Goal: Transaction & Acquisition: Purchase product/service

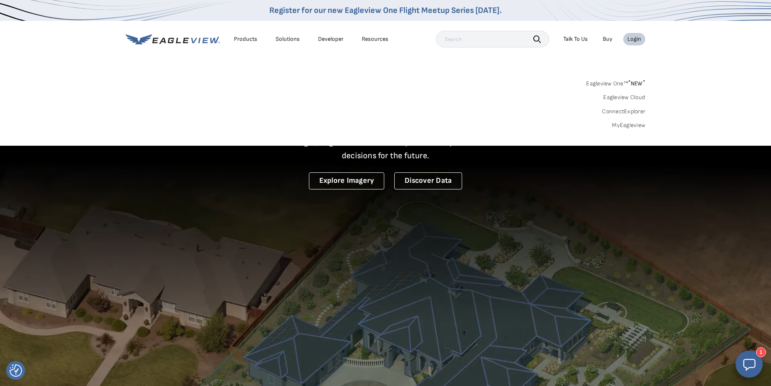
click at [631, 124] on link "MyEagleview" at bounding box center [628, 125] width 33 height 7
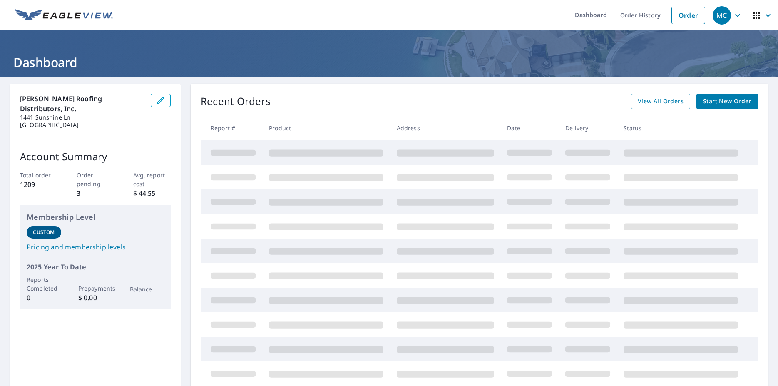
click at [721, 101] on span "Start New Order" at bounding box center [727, 101] width 48 height 10
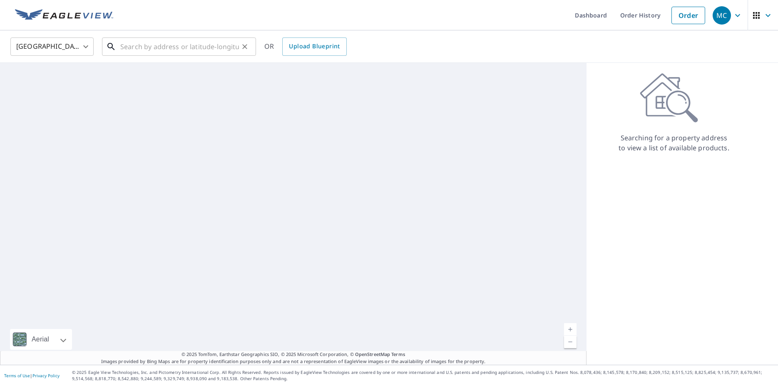
click at [150, 46] on input "text" at bounding box center [179, 46] width 119 height 23
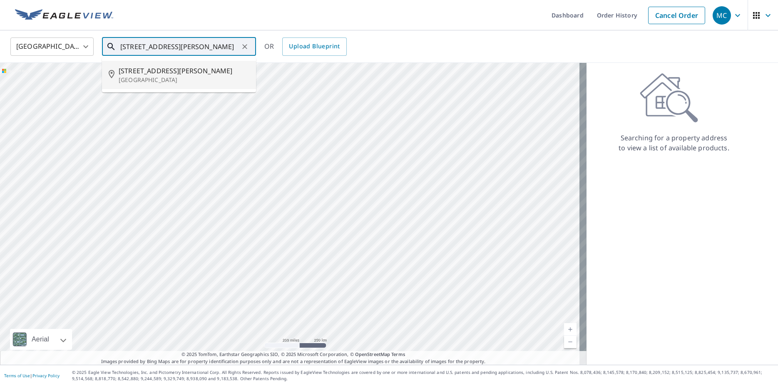
click at [134, 76] on p "[GEOGRAPHIC_DATA]" at bounding box center [184, 80] width 131 height 8
type input "[STREET_ADDRESS][PERSON_NAME]"
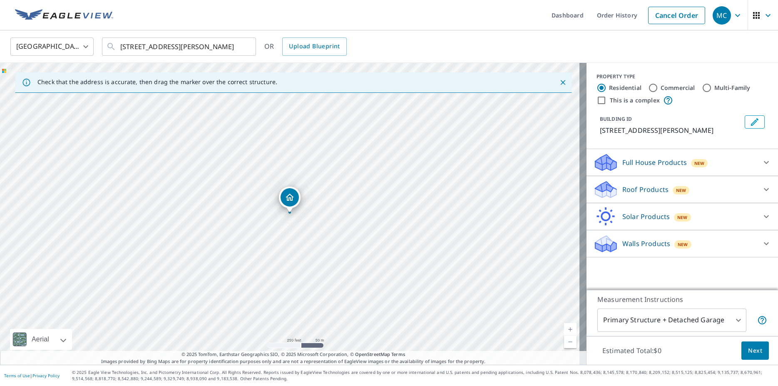
click at [636, 241] on p "Walls Products" at bounding box center [646, 243] width 48 height 10
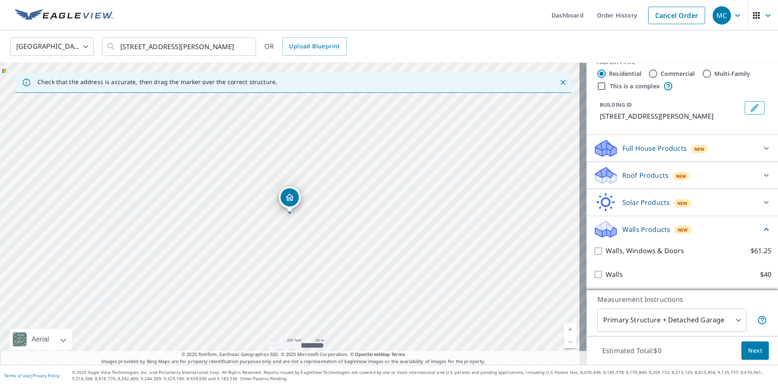
scroll to position [25, 0]
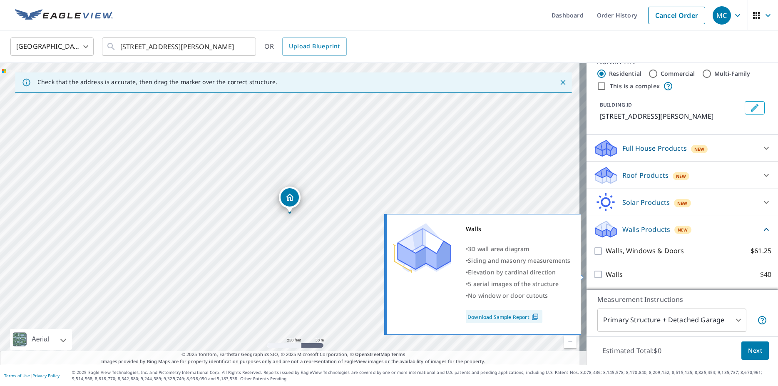
click at [606, 271] on p "Walls" at bounding box center [614, 274] width 17 height 10
click at [606, 271] on input "Walls $40" at bounding box center [599, 274] width 12 height 10
checkbox input "true"
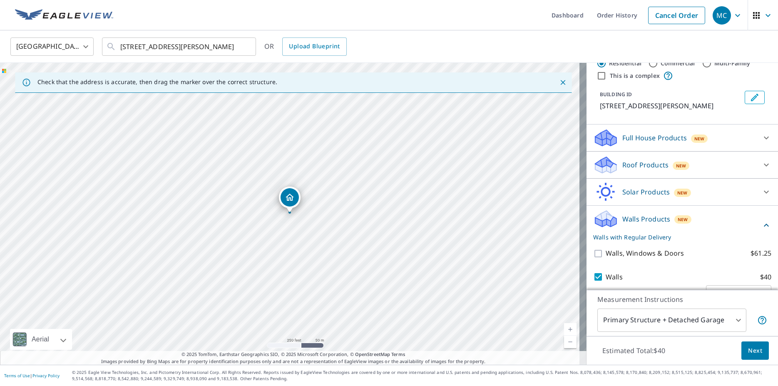
click at [748, 347] on span "Next" at bounding box center [755, 350] width 14 height 10
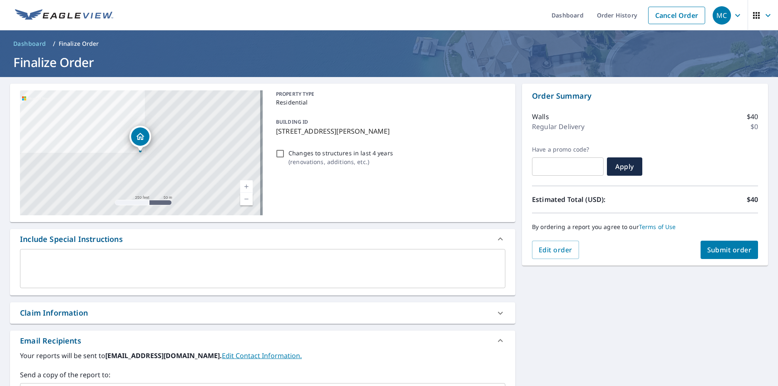
click at [711, 246] on span "Submit order" at bounding box center [729, 249] width 45 height 9
